Goal: Obtain resource: Obtain resource

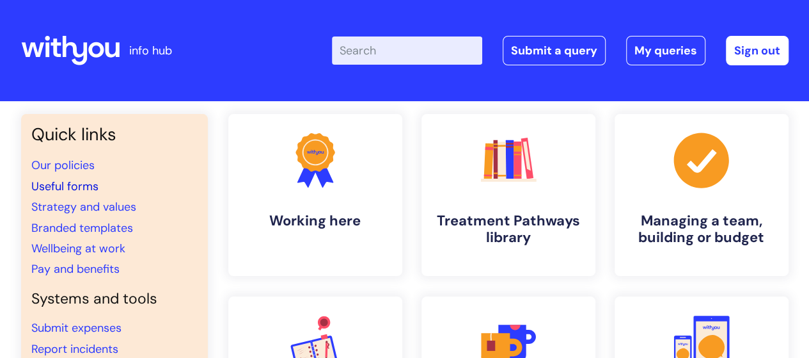
click at [84, 178] on link "Useful forms" at bounding box center [64, 185] width 67 height 15
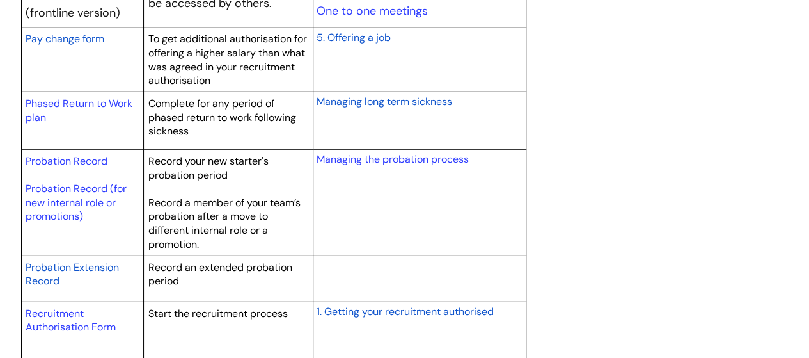
scroll to position [1791, 0]
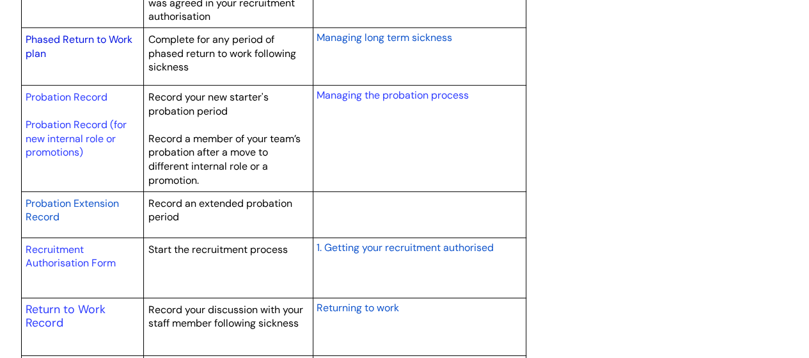
click at [99, 38] on link "Phased Return to Work plan" at bounding box center [79, 47] width 107 height 28
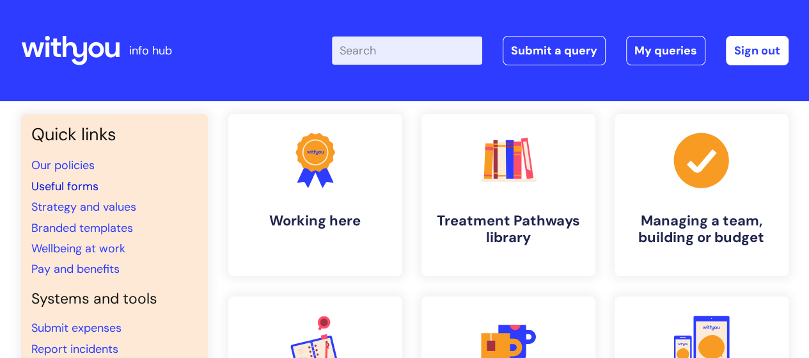
click at [81, 183] on link "Useful forms" at bounding box center [64, 185] width 67 height 15
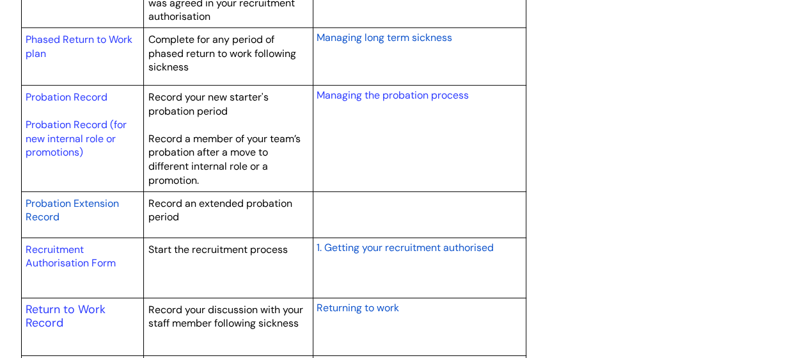
scroll to position [1855, 0]
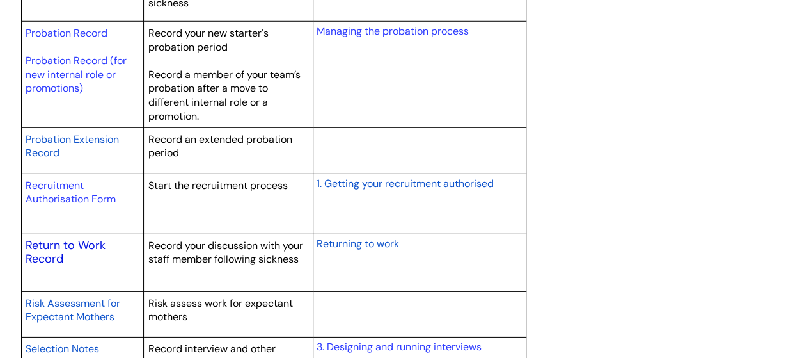
click at [55, 244] on link "Return to Work Record" at bounding box center [66, 251] width 80 height 29
